Goal: Transaction & Acquisition: Purchase product/service

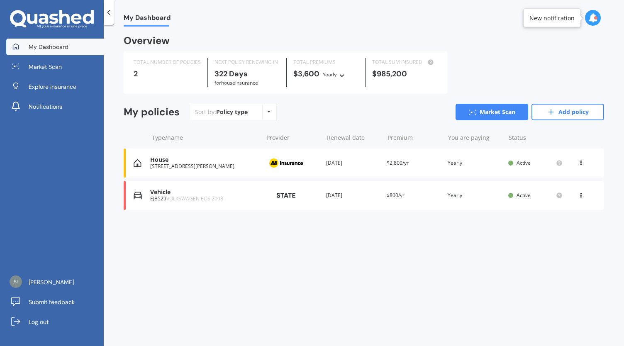
click at [325, 162] on div "House 28A Frenchay Drive, Atawhai, Nelson 7010 Provider Renewal date 08 Jul 202…" at bounding box center [364, 163] width 481 height 29
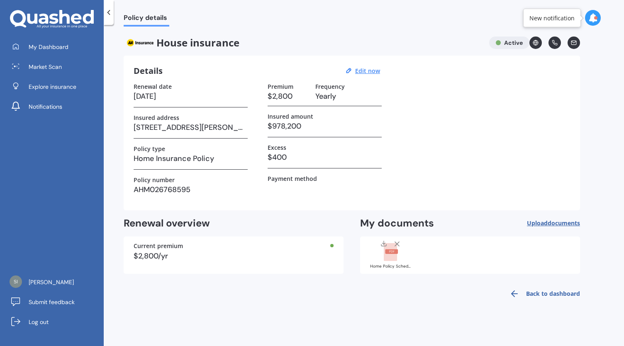
click at [392, 257] on rect at bounding box center [390, 252] width 13 height 18
click at [46, 68] on span "Market Scan" at bounding box center [45, 67] width 33 height 8
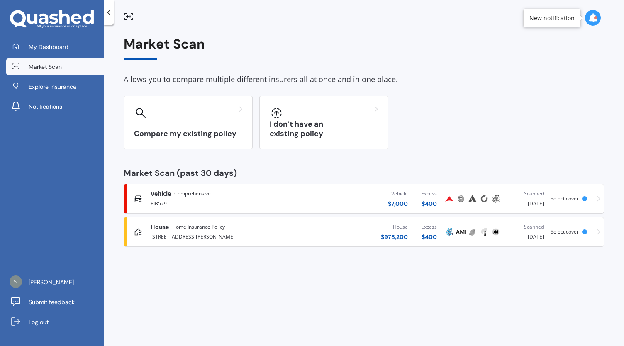
click at [202, 202] on div "EJB529" at bounding box center [220, 203] width 138 height 10
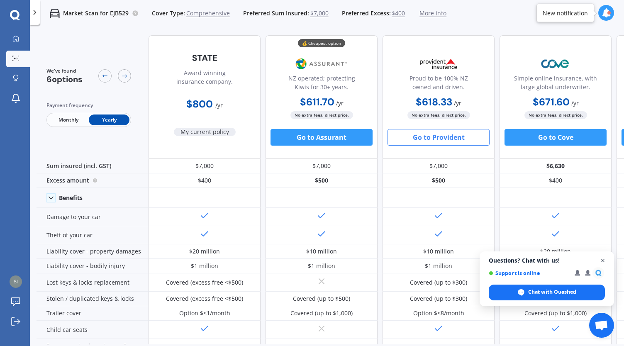
click at [604, 261] on span "Open chat" at bounding box center [603, 261] width 10 height 10
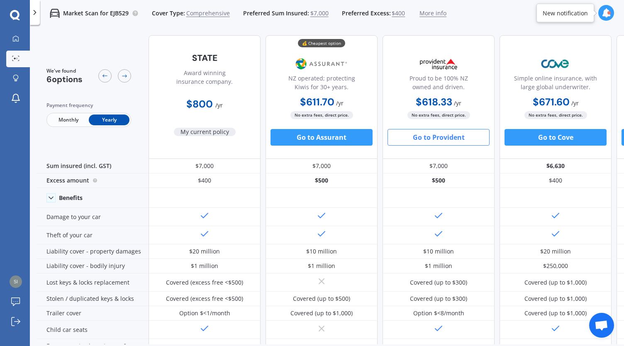
click at [394, 15] on span "$400" at bounding box center [398, 13] width 13 height 8
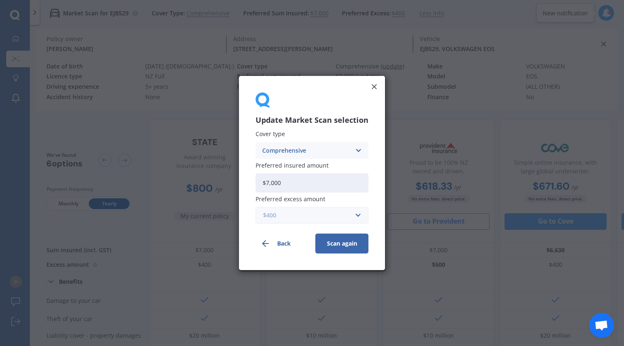
click at [356, 214] on input "text" at bounding box center [309, 216] width 105 height 16
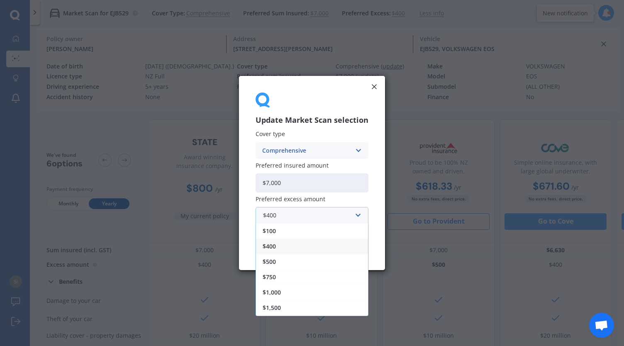
click at [276, 245] on span "$400" at bounding box center [269, 247] width 13 height 6
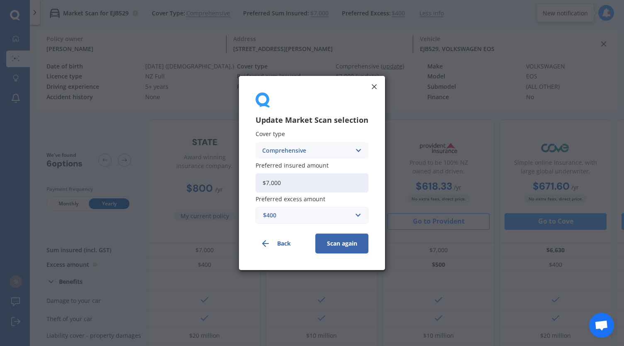
click at [341, 245] on button "Scan again" at bounding box center [342, 244] width 53 height 20
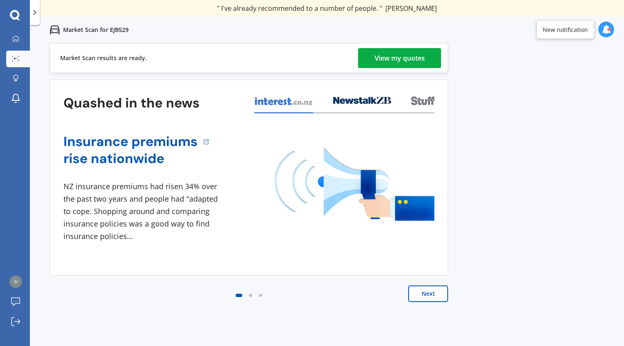
click at [394, 63] on div "View my quotes" at bounding box center [400, 58] width 50 height 20
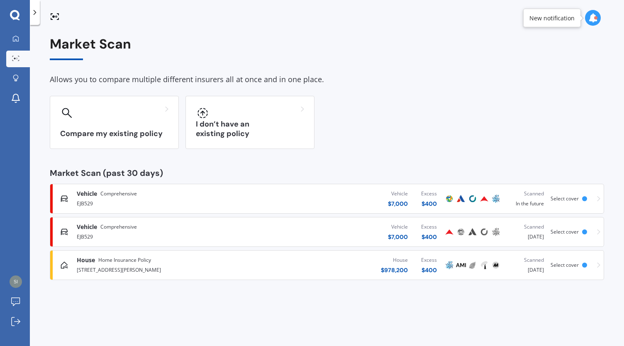
click at [139, 231] on div "EJB529" at bounding box center [164, 236] width 175 height 10
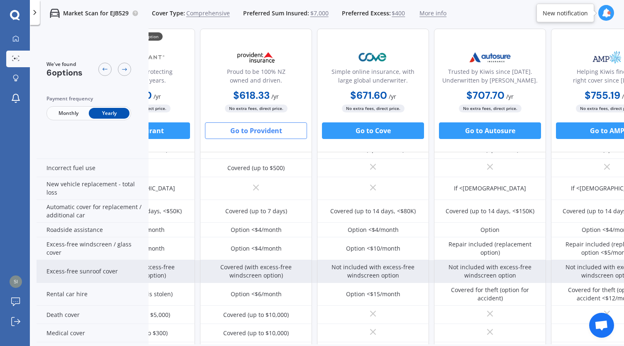
scroll to position [221, 180]
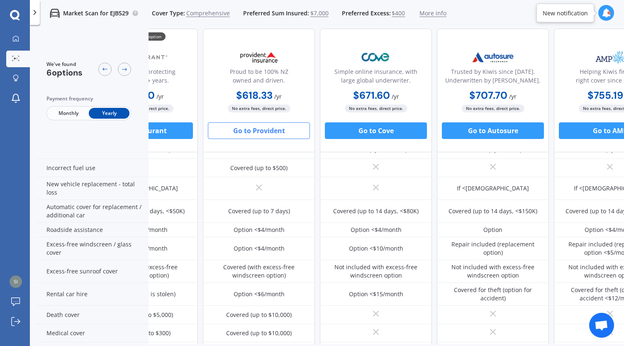
click at [257, 128] on button "Go to Provident" at bounding box center [259, 130] width 102 height 17
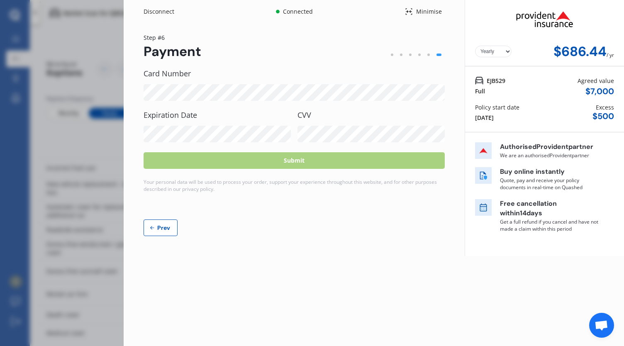
click at [165, 229] on span "Prev" at bounding box center [164, 228] width 17 height 7
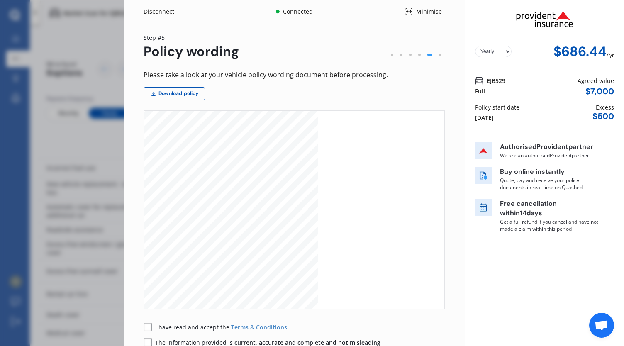
scroll to position [644, 0]
click at [94, 268] on div "Disconnect Connected Minimise Yearly Monthly $686.44 / yr Step # 5 Policy wordi…" at bounding box center [312, 173] width 624 height 346
click at [406, 12] on icon at bounding box center [409, 11] width 7 height 7
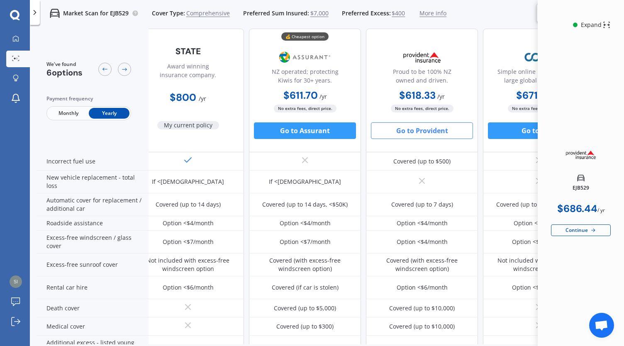
scroll to position [228, 0]
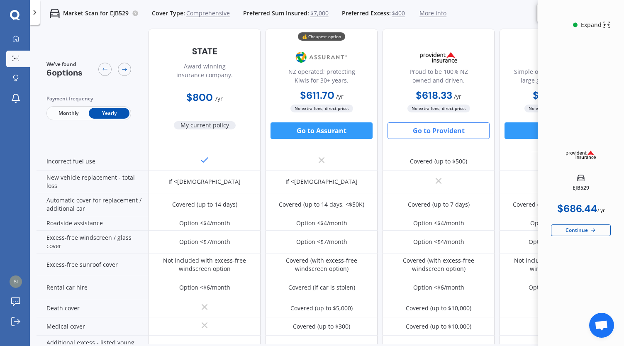
click at [432, 132] on button "Go to Provident" at bounding box center [439, 130] width 102 height 17
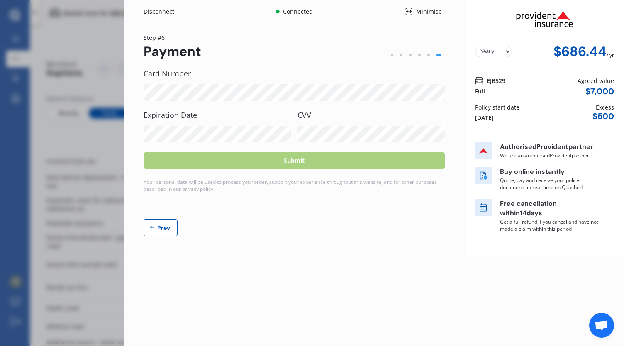
click at [575, 53] on div "$686.44" at bounding box center [580, 51] width 53 height 15
click at [301, 12] on div "Connected" at bounding box center [298, 11] width 33 height 8
click at [551, 28] on img at bounding box center [545, 19] width 84 height 32
click at [163, 226] on span "Prev" at bounding box center [164, 228] width 17 height 7
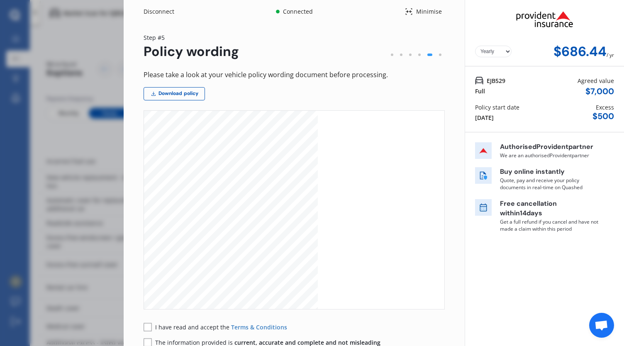
click at [77, 44] on div "Disconnect Connected Minimise Yearly Monthly $686.44 / yr Step # 5 Policy wordi…" at bounding box center [312, 173] width 624 height 346
click at [39, 88] on div "Disconnect Connected Minimise Yearly Monthly $686.44 / yr Step # 5 Policy wordi…" at bounding box center [312, 173] width 624 height 346
click at [411, 18] on div "Disconnect Connected Minimise Yearly Monthly $686.44 / yr Step # 5 Policy wordi…" at bounding box center [294, 198] width 341 height 397
click at [405, 9] on icon at bounding box center [409, 12] width 8 height 10
